Goal: Task Accomplishment & Management: Manage account settings

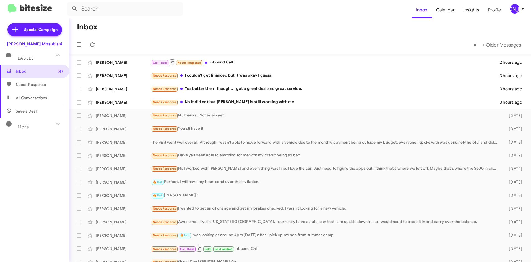
click at [85, 43] on div at bounding box center [80, 44] width 13 height 11
click at [92, 43] on icon at bounding box center [92, 44] width 4 height 4
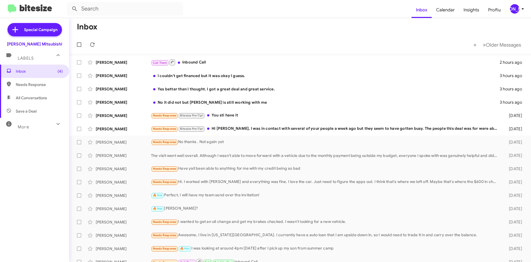
click at [518, 8] on div "[PERSON_NAME]" at bounding box center [514, 8] width 9 height 9
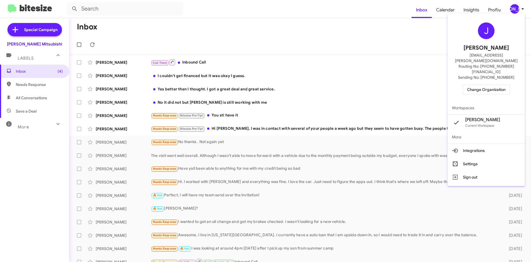
click at [488, 85] on span "Change Organization" at bounding box center [487, 89] width 38 height 9
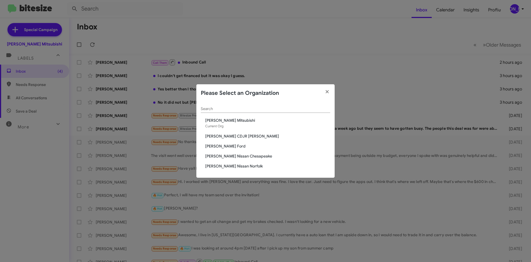
click at [241, 135] on span "[PERSON_NAME] CDJR [PERSON_NAME]" at bounding box center [267, 136] width 125 height 6
